Goal: Transaction & Acquisition: Purchase product/service

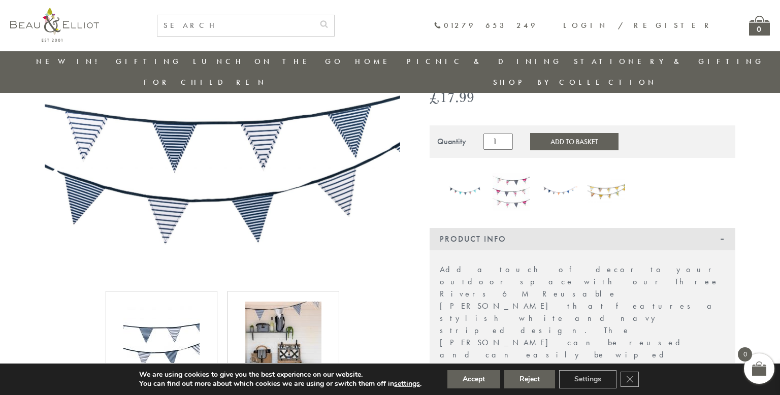
scroll to position [91, 0]
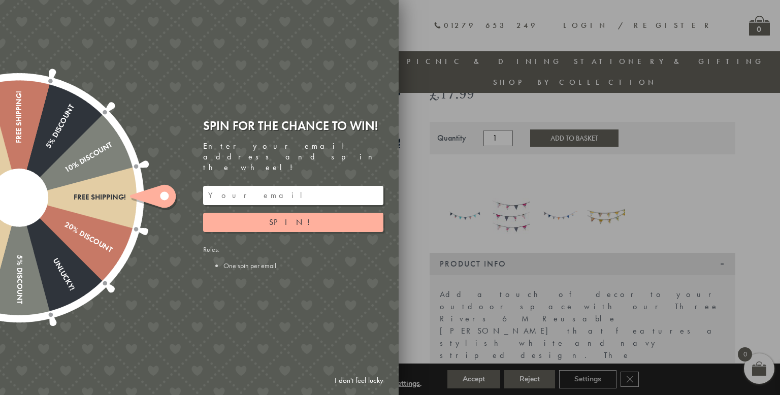
click at [272, 303] on div "Free shipping! 20% Discount Unlucky! 5% Discount 10% Discount Unlucky! 15% Disc…" at bounding box center [142, 197] width 513 height 395
click at [372, 381] on link "I don't feel lucky" at bounding box center [359, 380] width 59 height 19
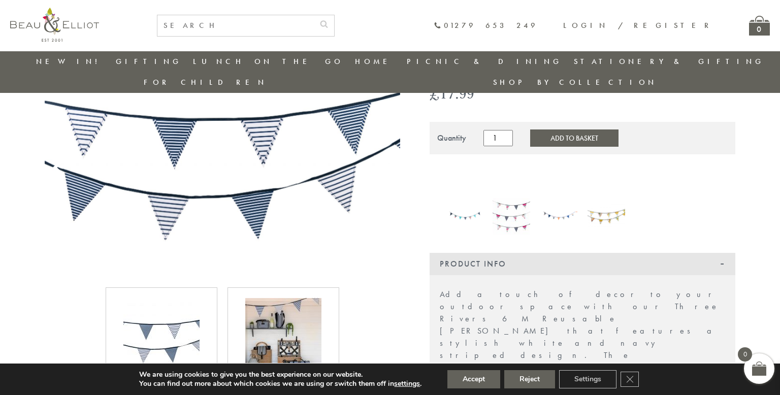
click at [293, 325] on img at bounding box center [283, 336] width 76 height 76
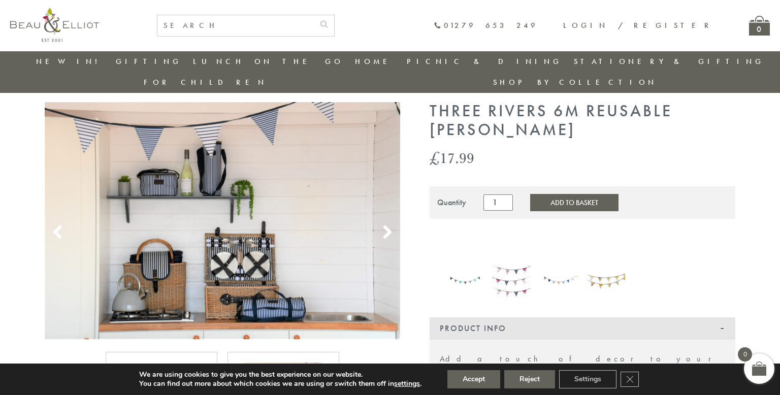
scroll to position [0, 0]
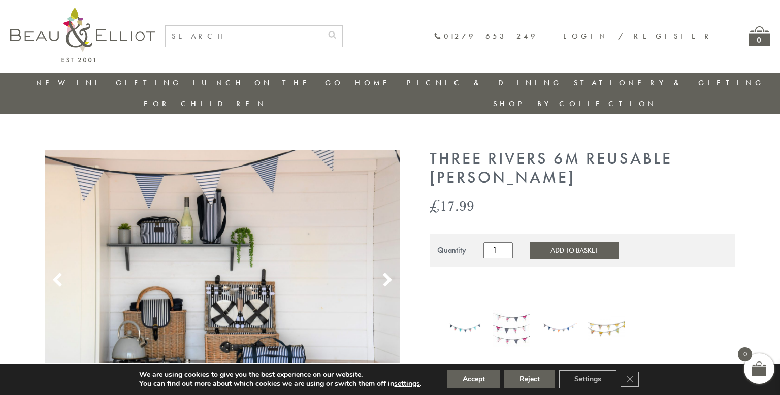
click at [388, 273] on use at bounding box center [387, 280] width 9 height 14
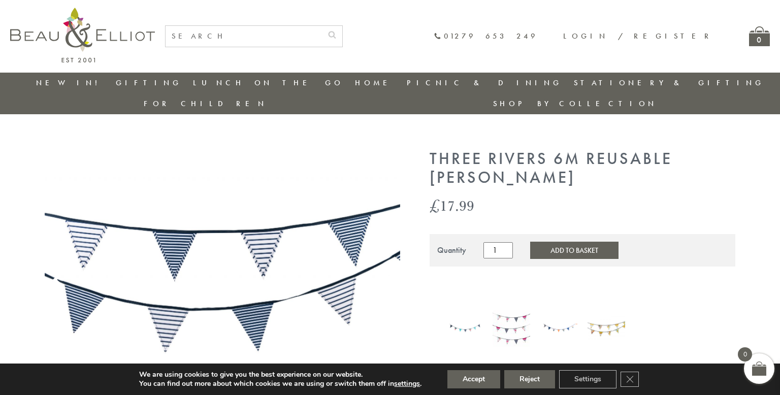
click at [269, 249] on img at bounding box center [222, 268] width 355 height 237
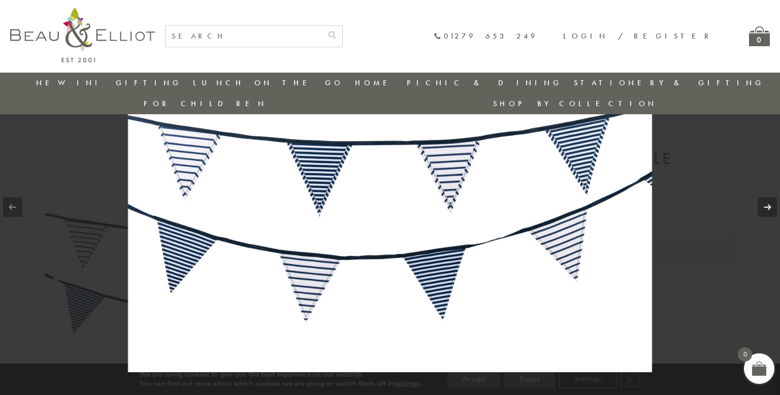
click at [768, 206] on link at bounding box center [767, 207] width 19 height 19
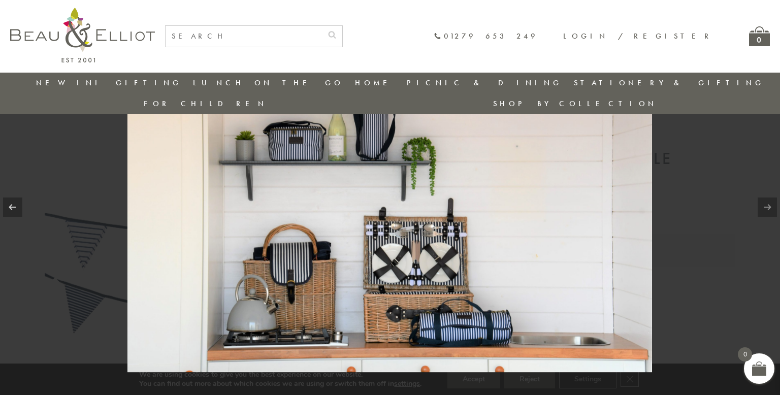
click at [768, 207] on link at bounding box center [767, 207] width 19 height 19
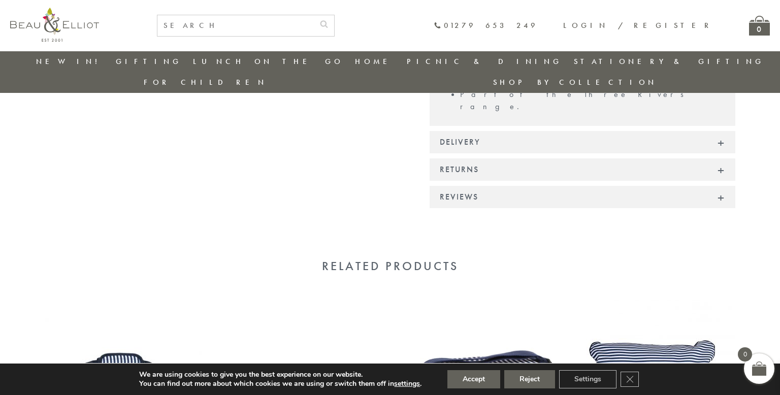
scroll to position [579, 0]
click at [680, 299] on img at bounding box center [656, 400] width 157 height 203
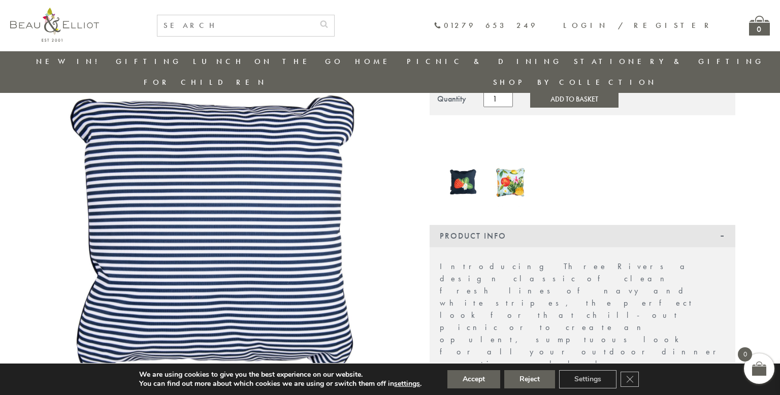
scroll to position [112, 0]
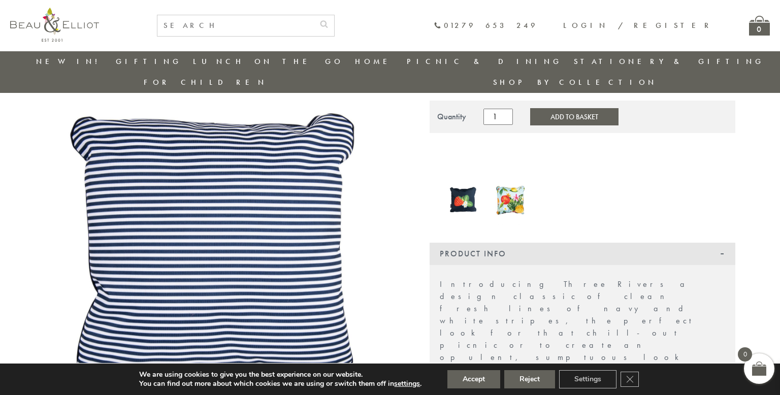
click at [183, 224] on img at bounding box center [222, 247] width 355 height 462
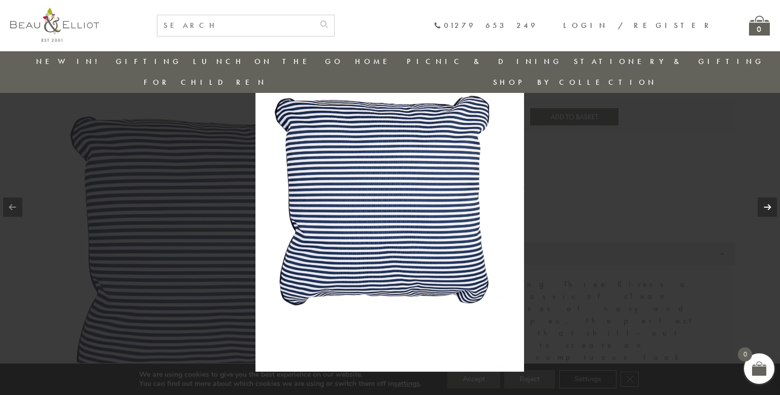
click at [765, 203] on link at bounding box center [767, 207] width 19 height 19
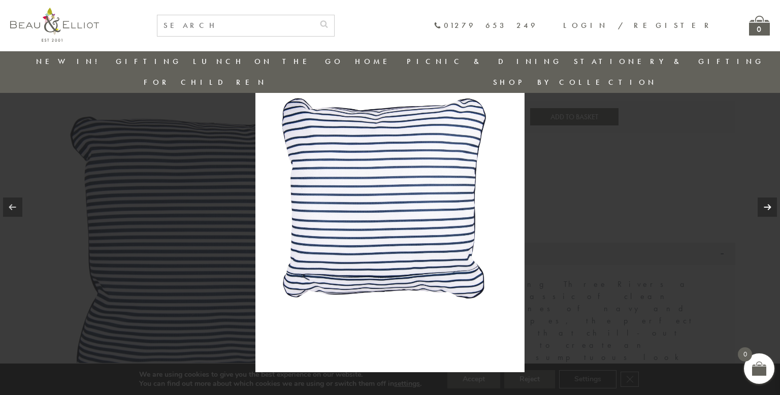
click at [765, 203] on link at bounding box center [767, 207] width 19 height 19
click at [764, 212] on link at bounding box center [767, 207] width 19 height 19
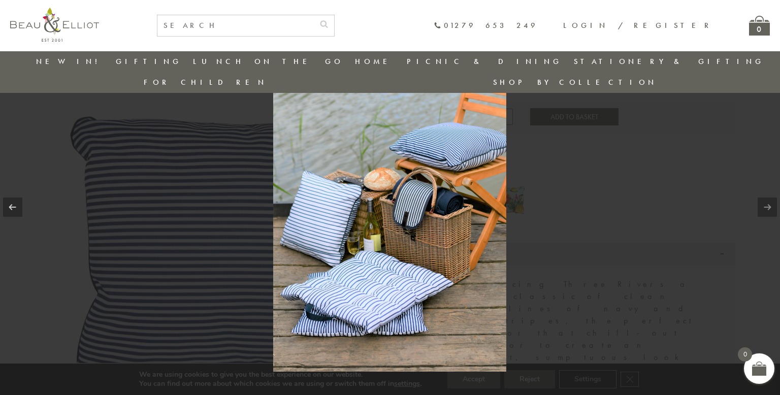
click at [764, 212] on link at bounding box center [767, 207] width 19 height 19
